Goal: Task Accomplishment & Management: Use online tool/utility

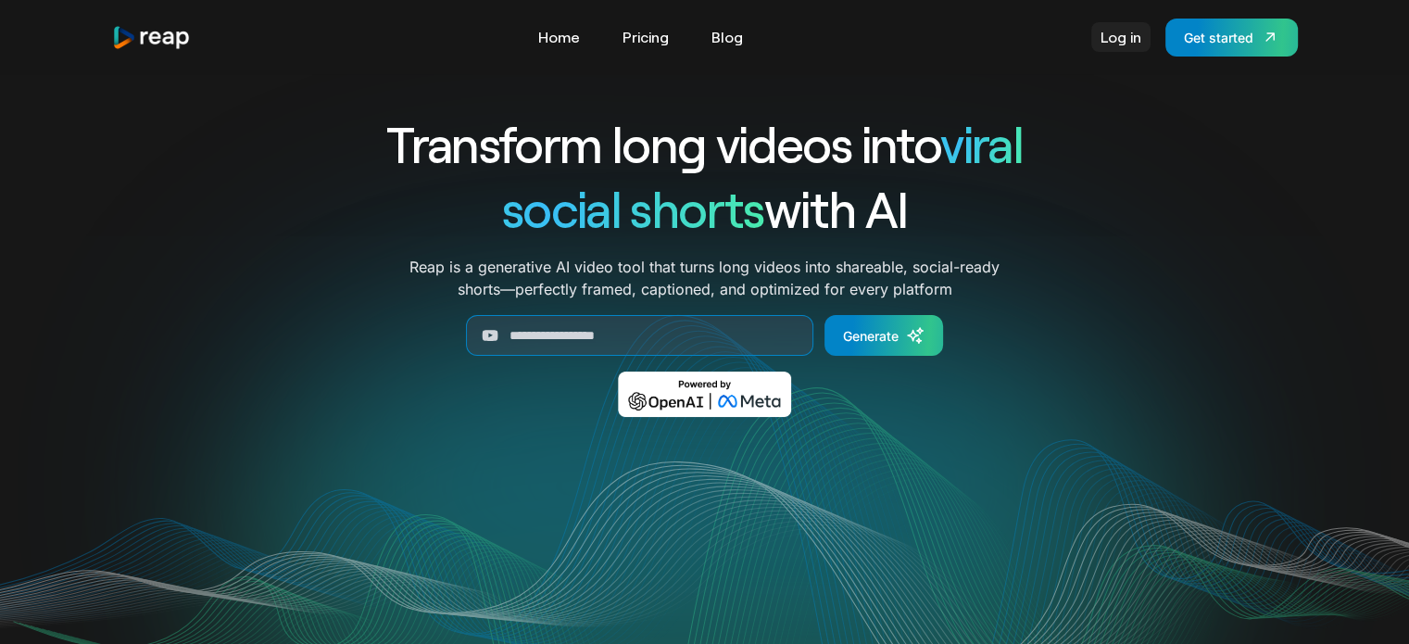
click at [1123, 40] on link "Log in" at bounding box center [1120, 37] width 59 height 30
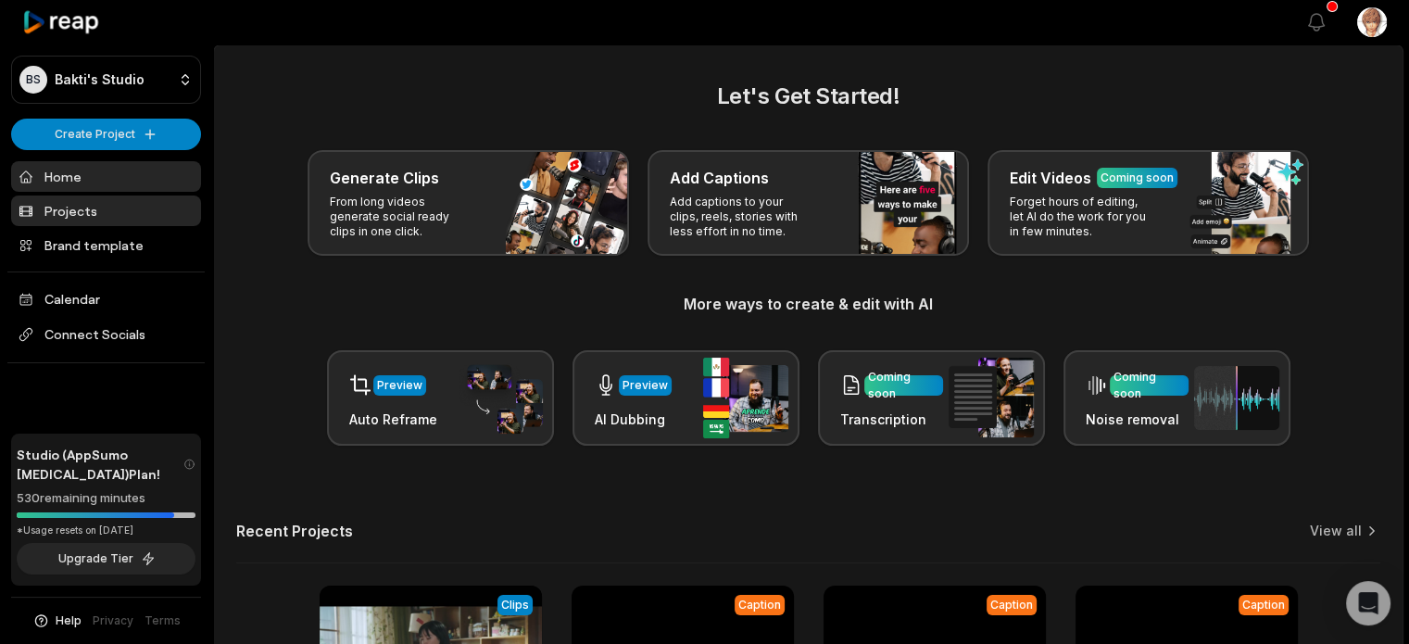
click at [156, 214] on link "Projects" at bounding box center [106, 210] width 190 height 31
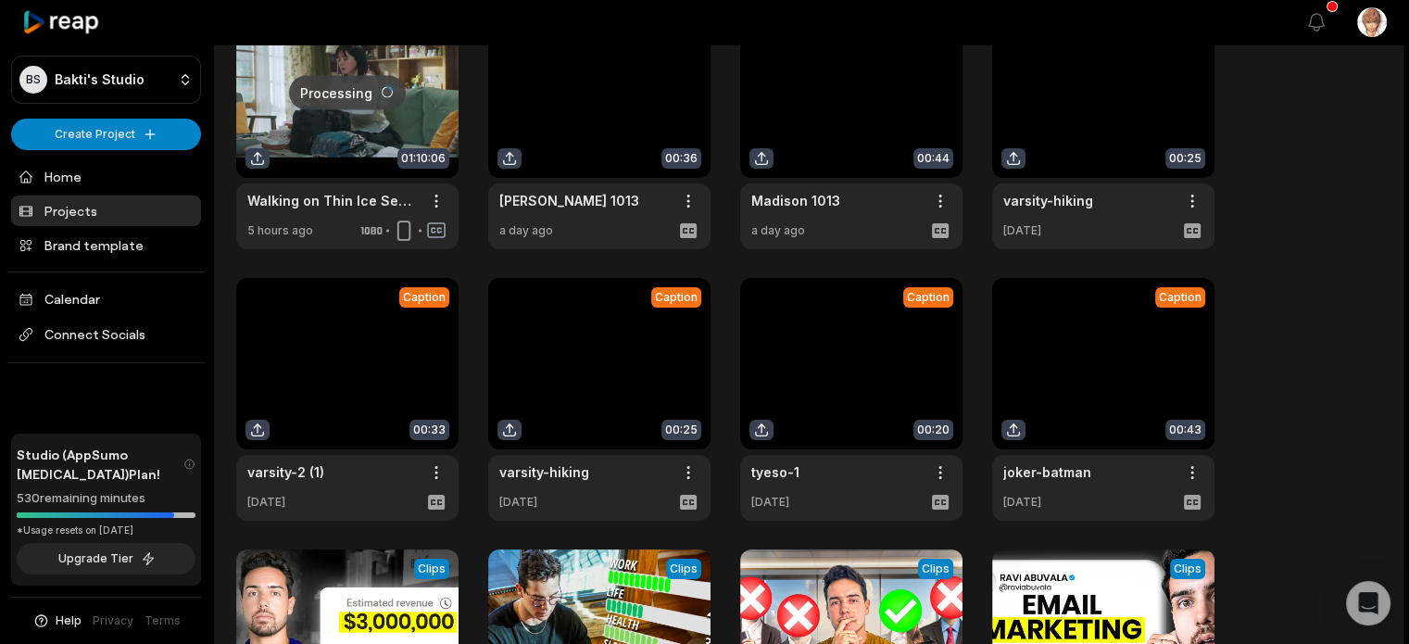
scroll to position [93, 0]
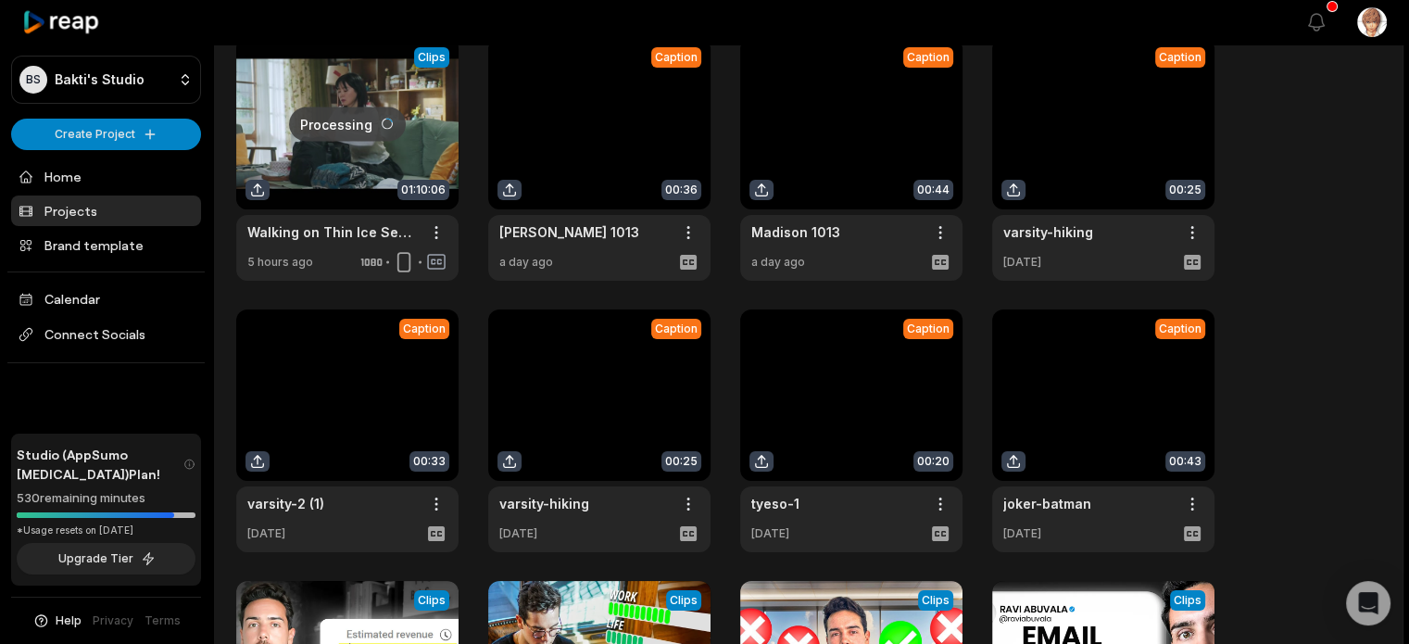
click at [350, 132] on link at bounding box center [347, 159] width 222 height 243
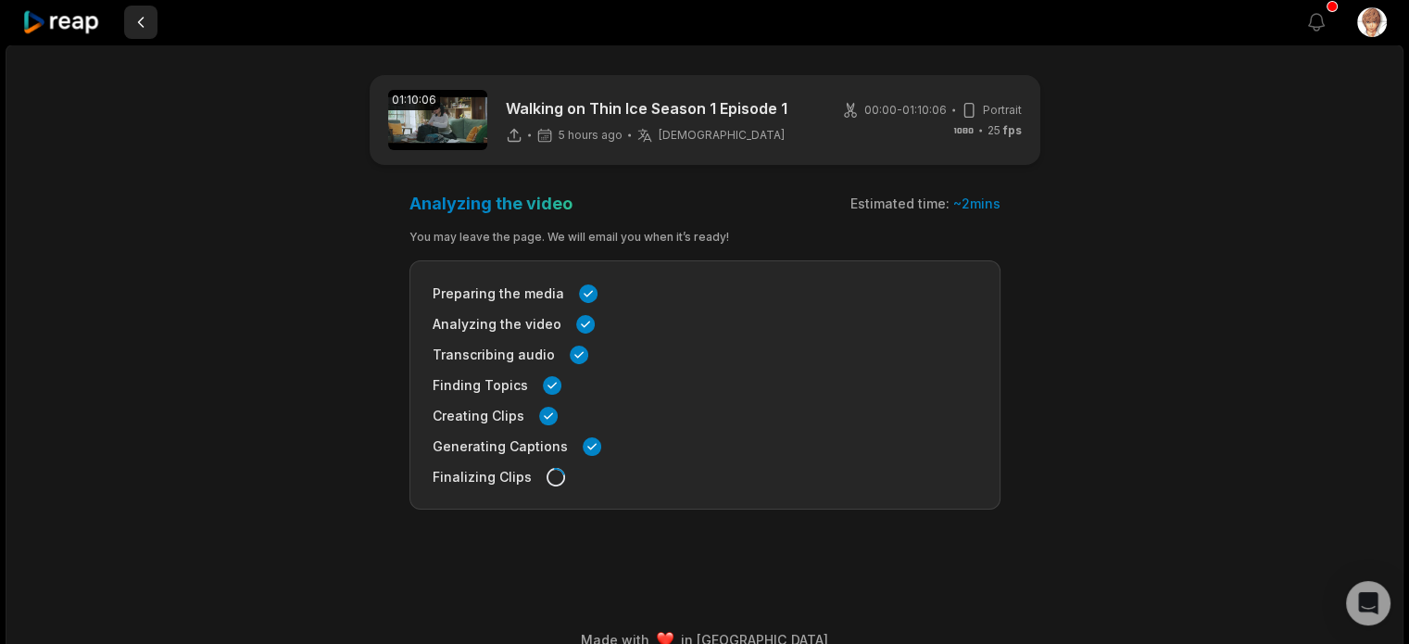
click at [143, 23] on button at bounding box center [140, 22] width 33 height 33
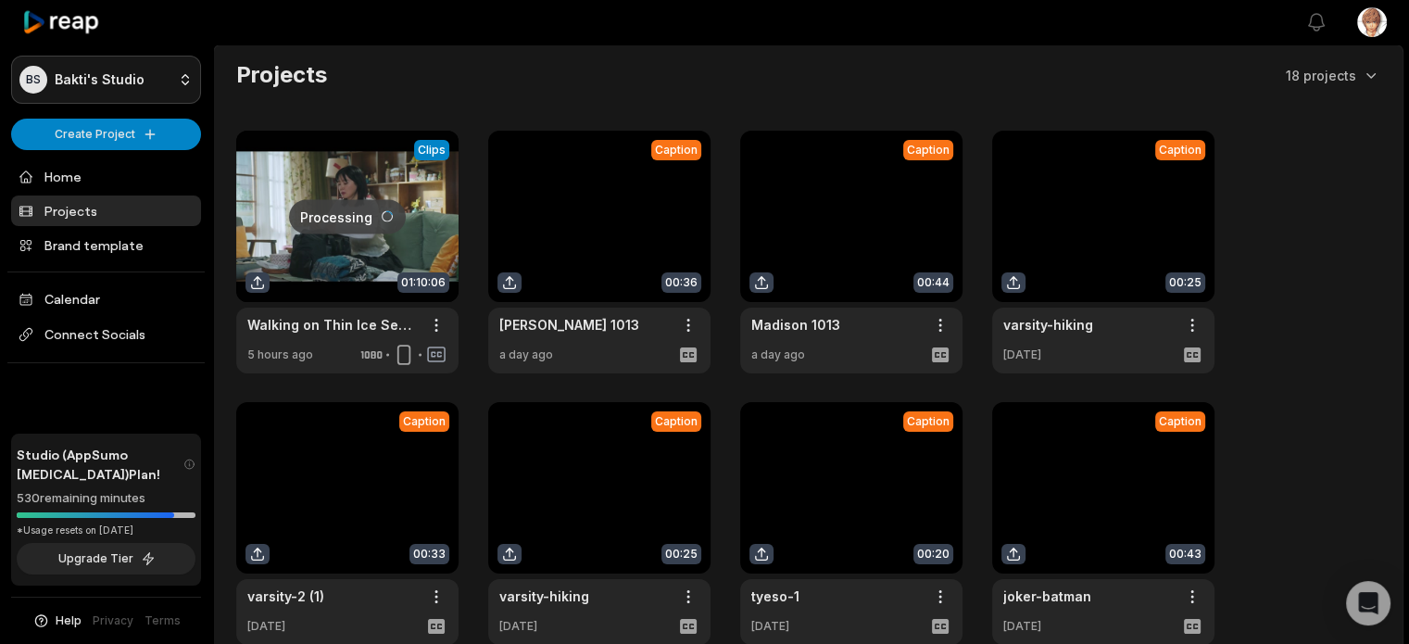
scroll to position [93, 0]
